Goal: Navigation & Orientation: Find specific page/section

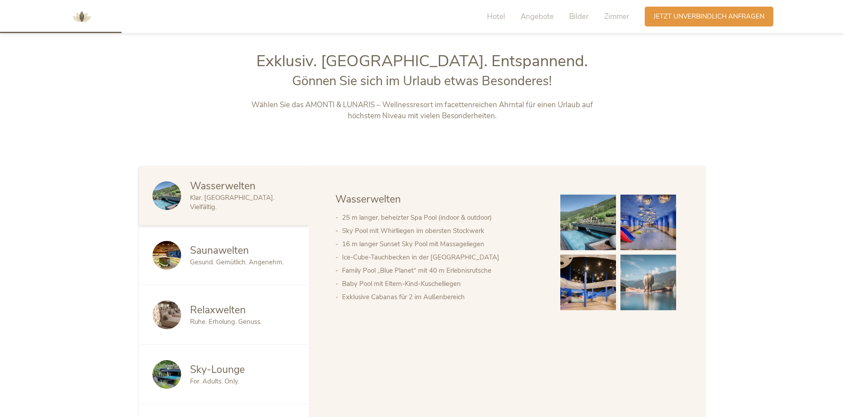
scroll to position [133, 0]
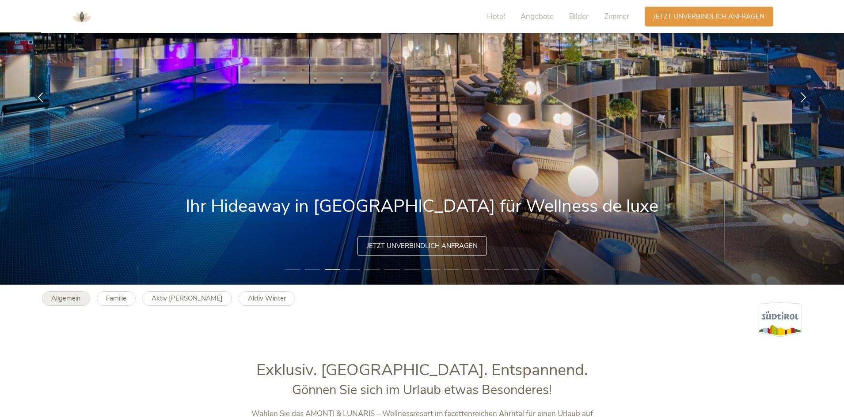
click at [63, 294] on link "Allgemein" at bounding box center [66, 299] width 48 height 15
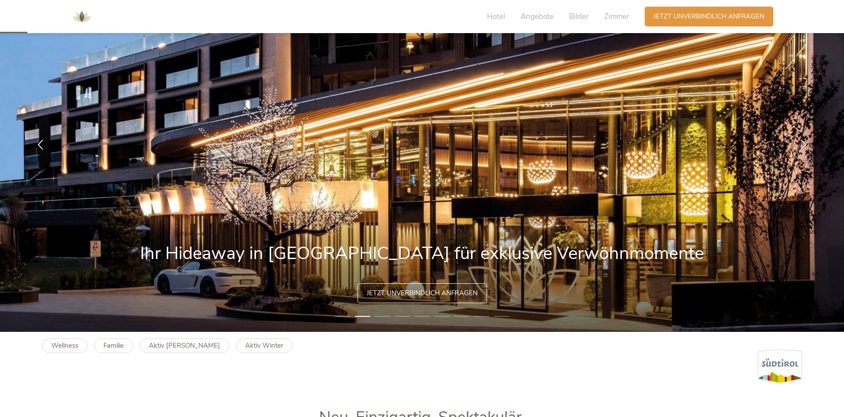
scroll to position [133, 0]
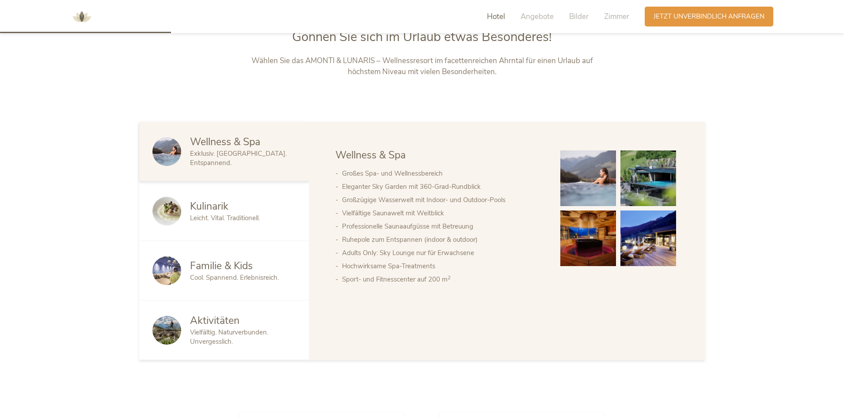
scroll to position [1060, 0]
